Goal: Task Accomplishment & Management: Manage account settings

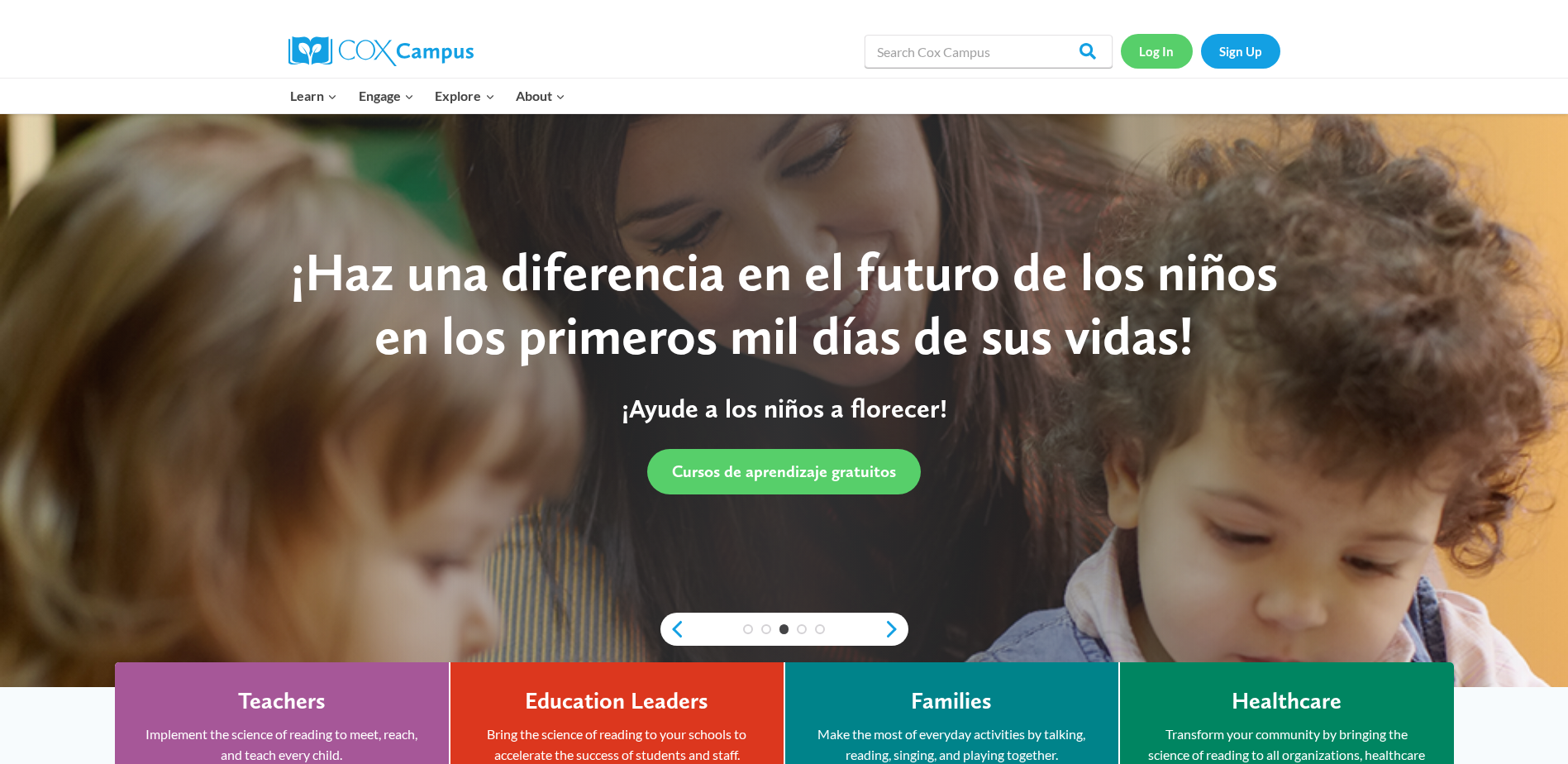
click at [1172, 57] on link "Log In" at bounding box center [1156, 51] width 72 height 34
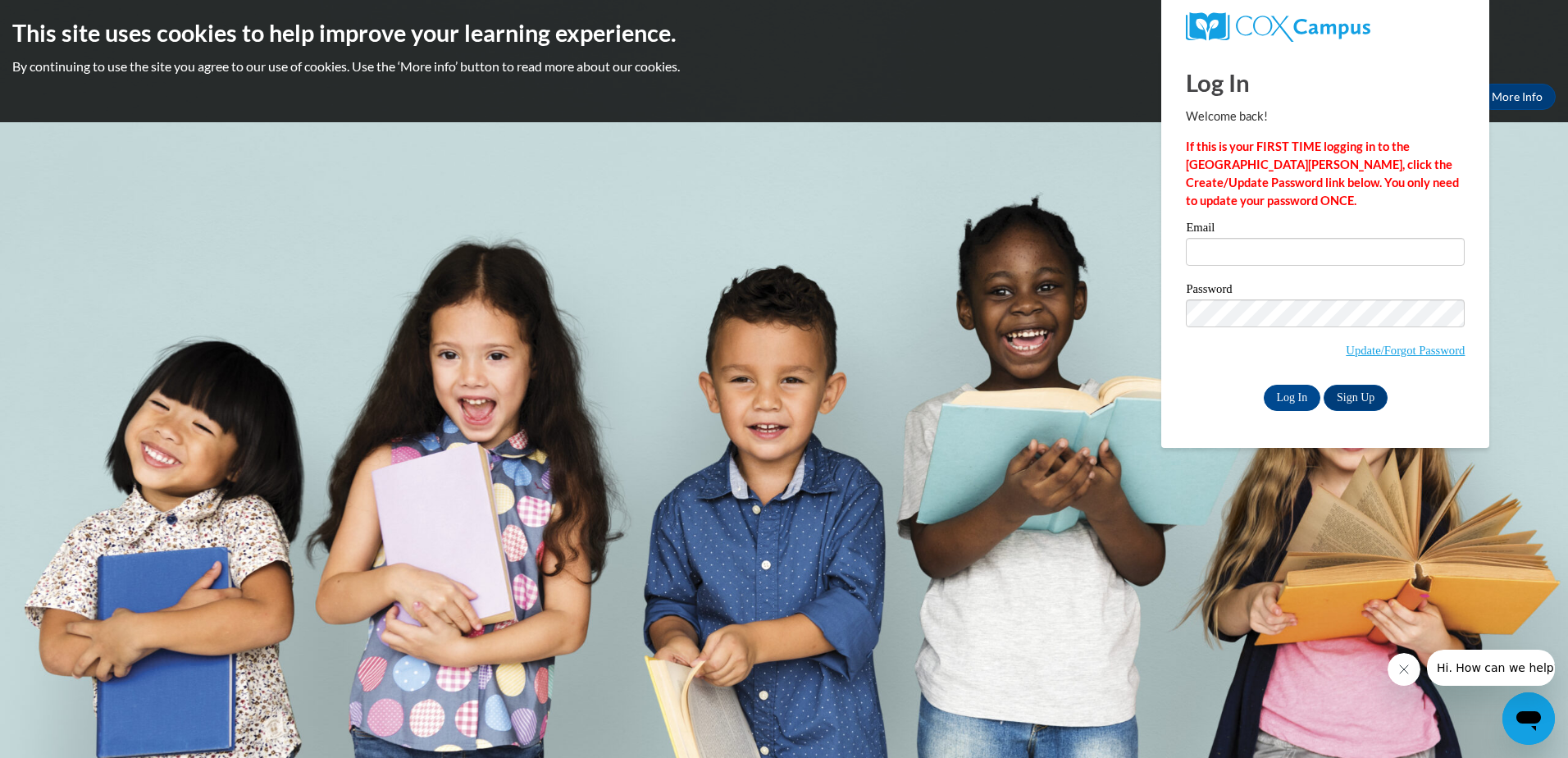
click at [1267, 233] on label "Email" at bounding box center [1324, 230] width 278 height 17
click at [1267, 237] on input "Email" at bounding box center [1324, 251] width 278 height 28
type input "reginaisom81@gmail.com"
click at [1189, 509] on body "This site uses cookies to help improve your learning experience. By continuing …" at bounding box center [784, 379] width 1568 height 758
click at [1308, 388] on input "Log In" at bounding box center [1292, 398] width 58 height 26
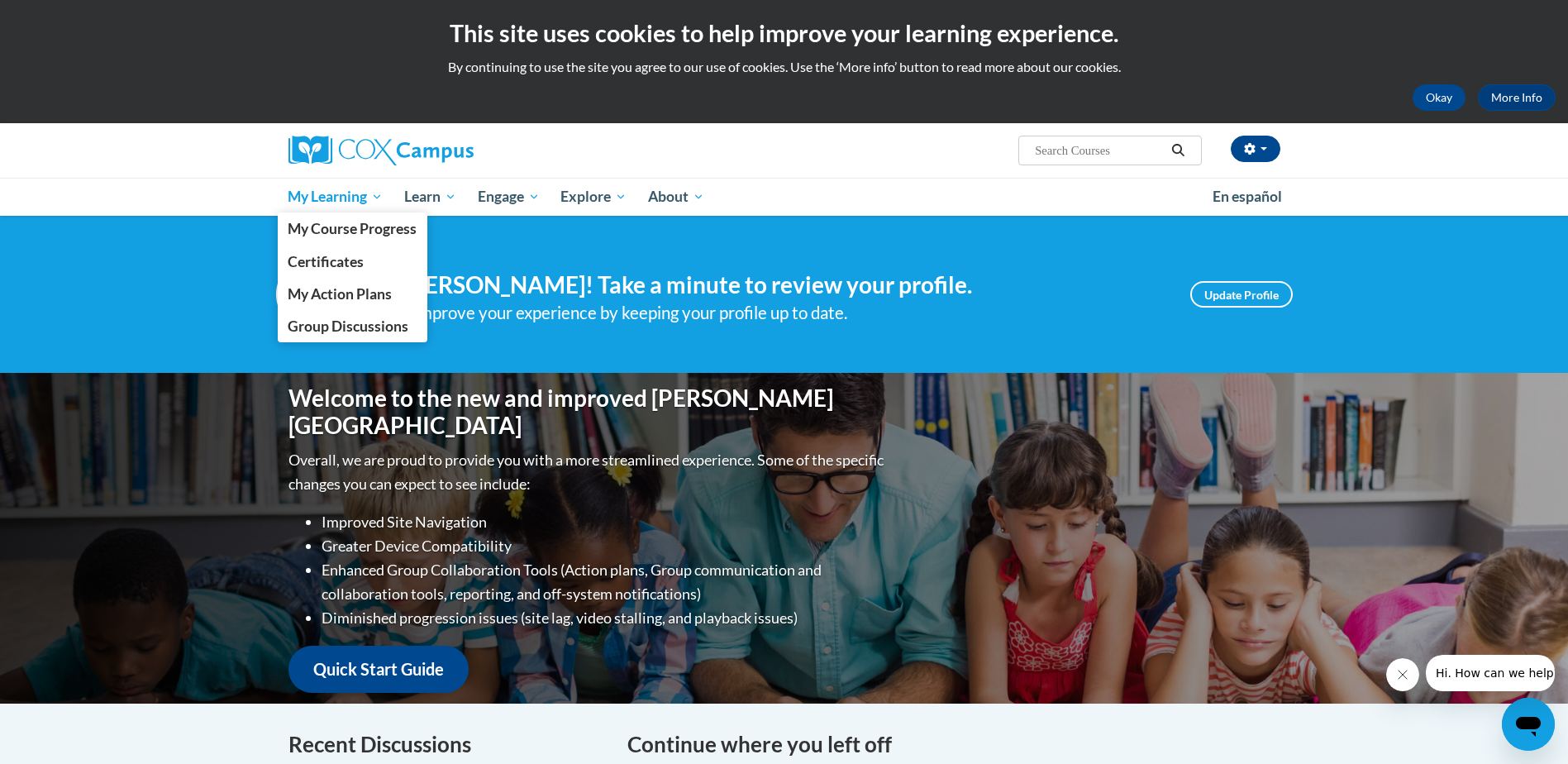
click at [371, 195] on span "My Learning" at bounding box center [334, 196] width 95 height 20
click at [362, 231] on span "My Course Progress" at bounding box center [351, 228] width 129 height 17
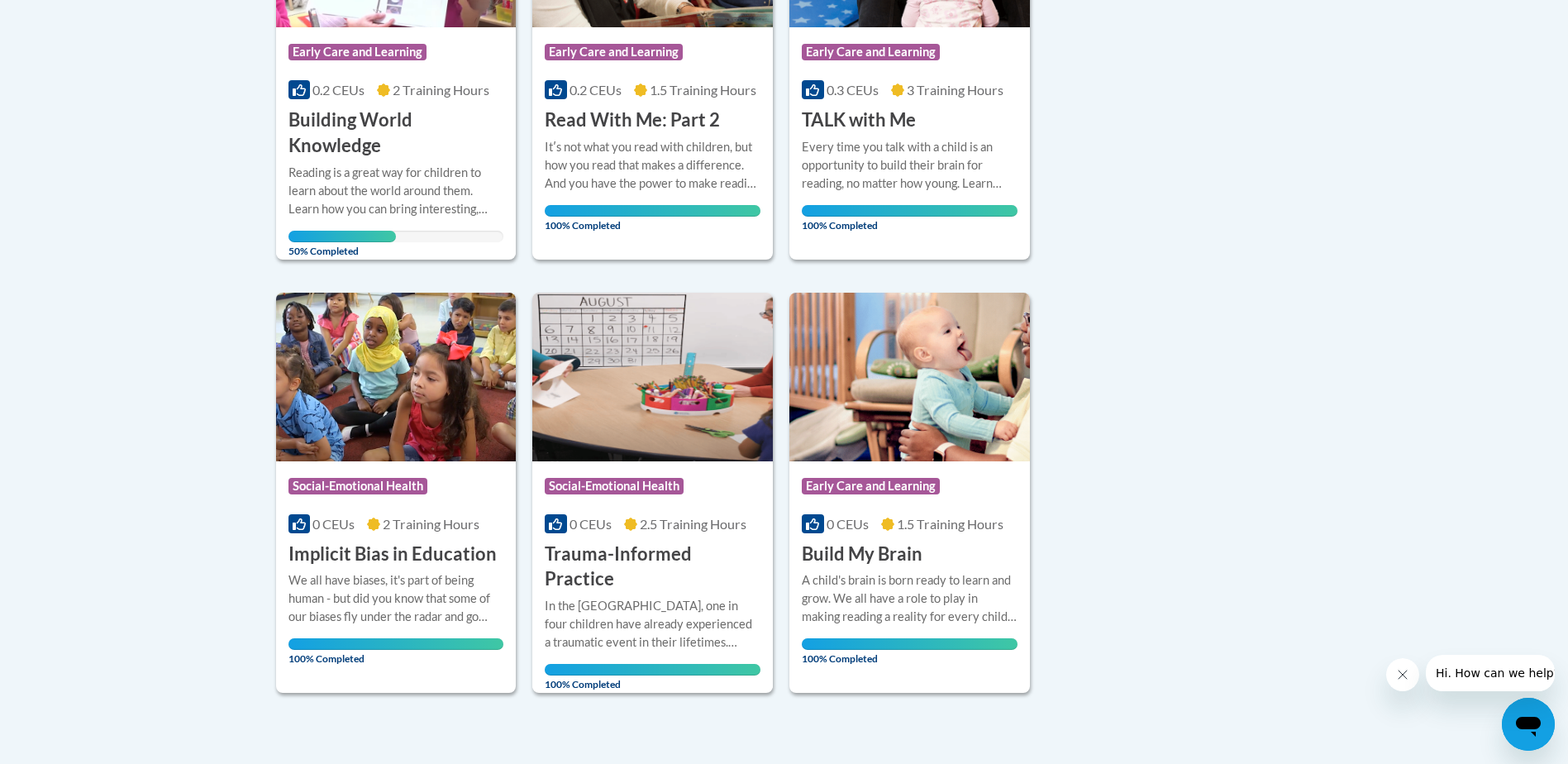
scroll to position [567, 0]
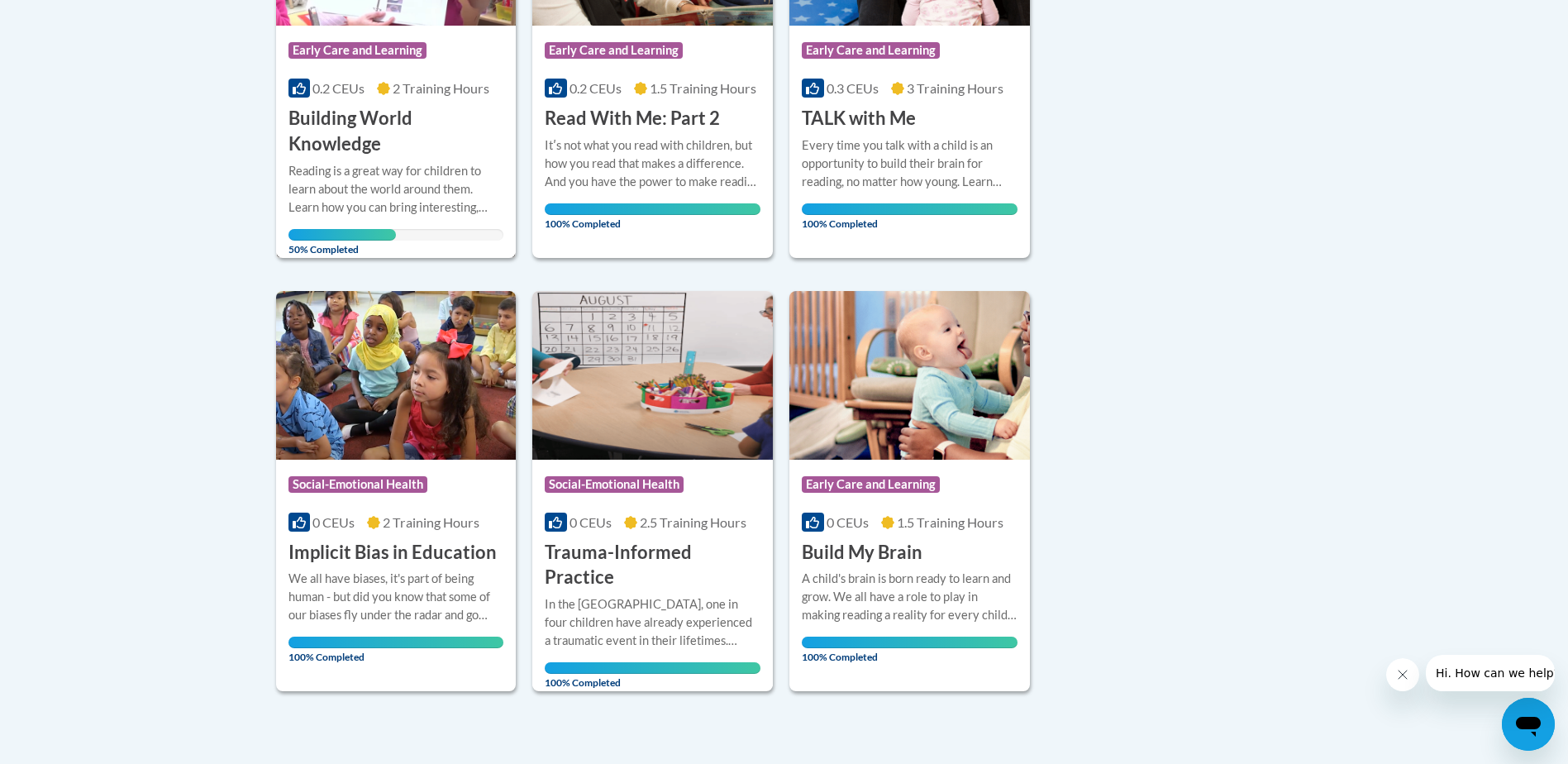
click at [344, 90] on span "0.2 CEUs" at bounding box center [338, 87] width 52 height 16
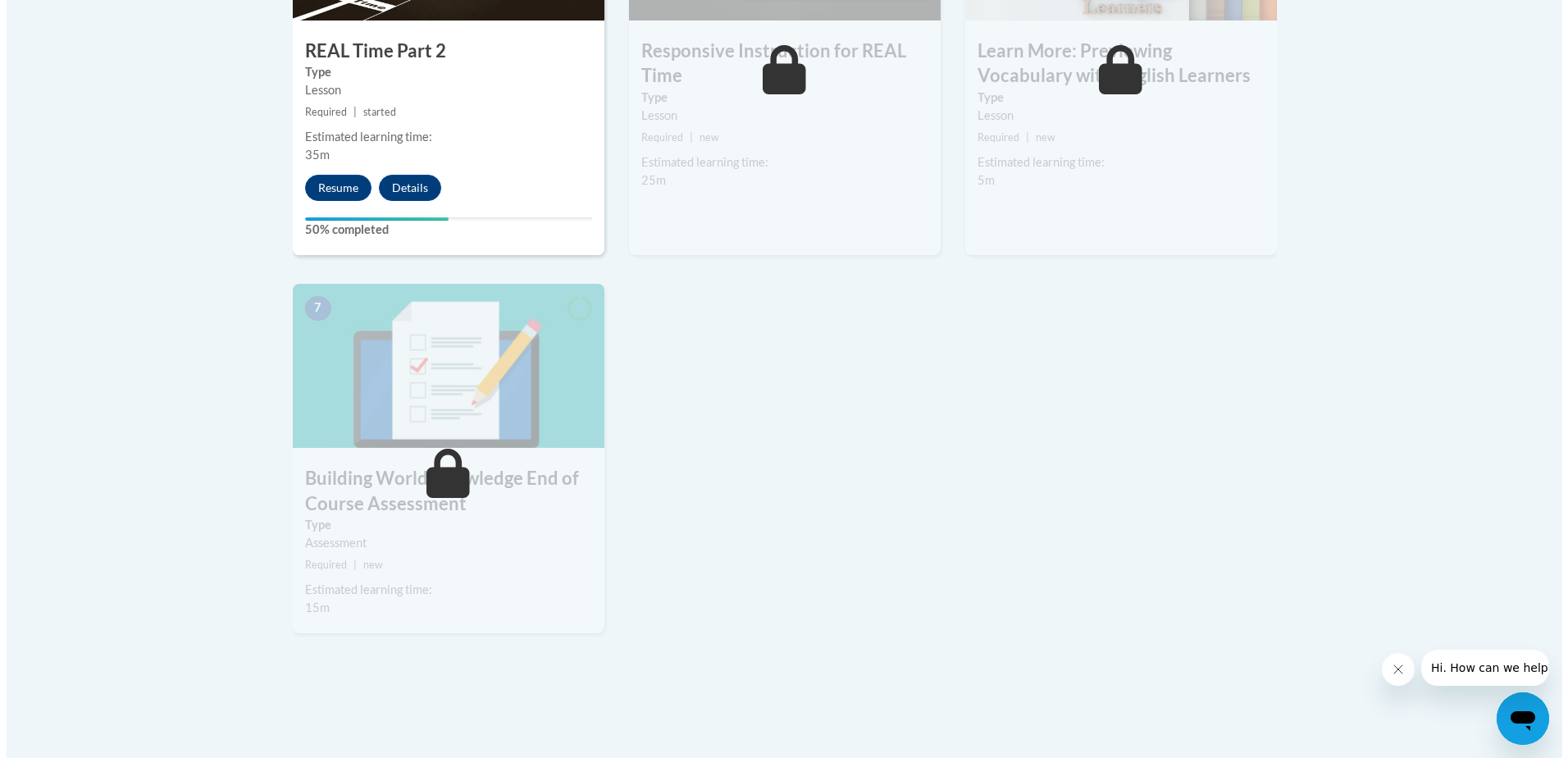
scroll to position [1148, 0]
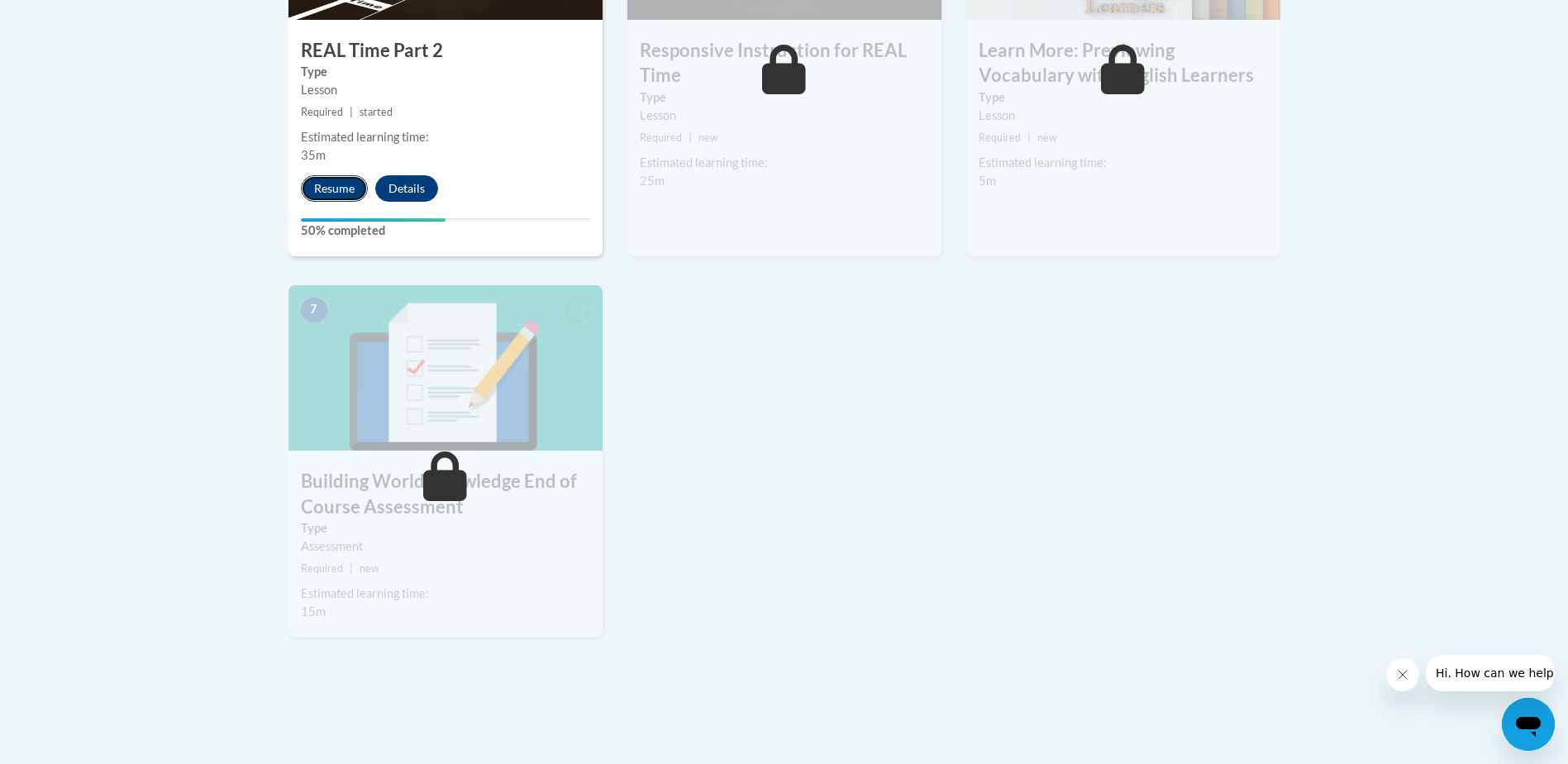
click at [323, 182] on button "Resume" at bounding box center [334, 189] width 67 height 26
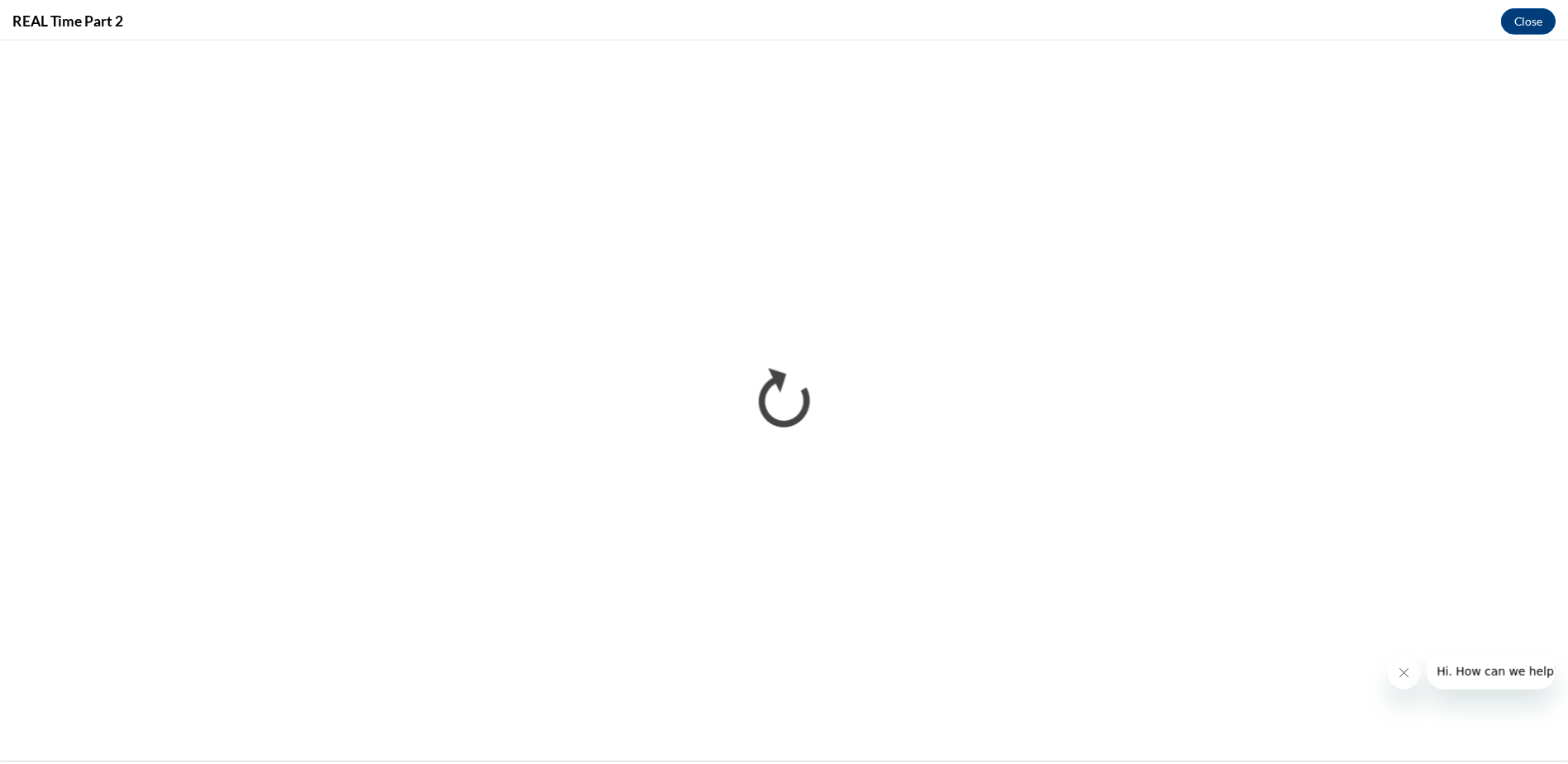
scroll to position [0, 0]
